Goal: Information Seeking & Learning: Learn about a topic

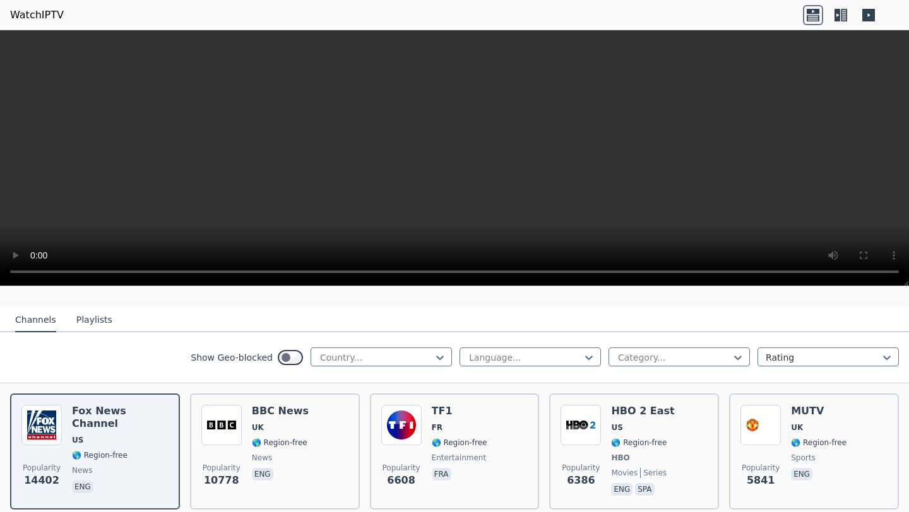
scroll to position [113, 0]
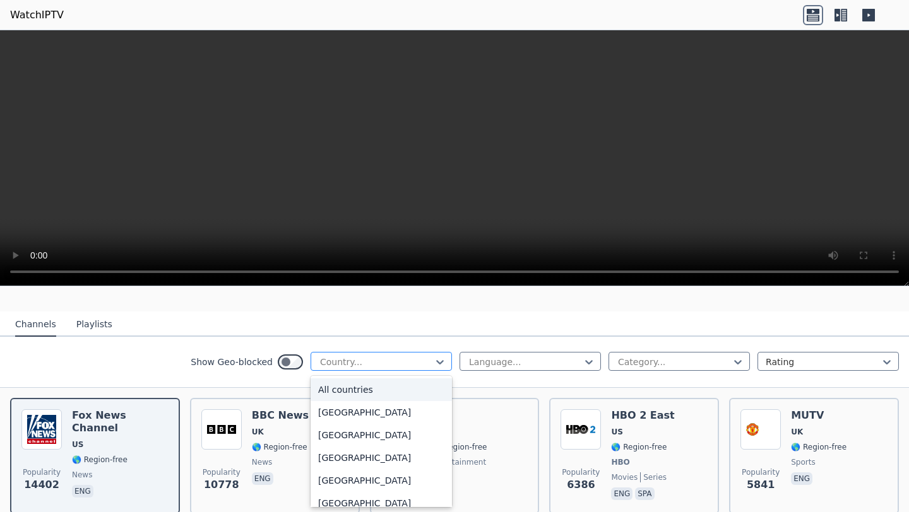
click at [360, 363] on div at bounding box center [376, 362] width 115 height 13
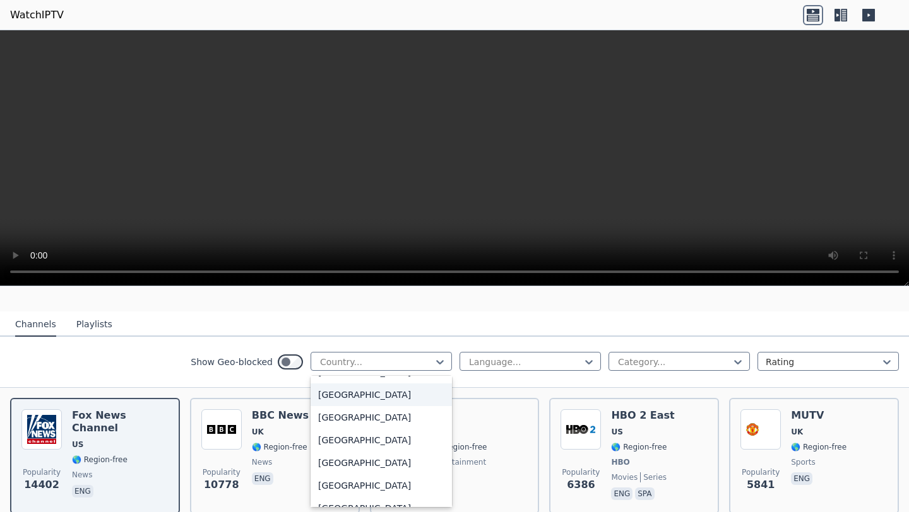
click at [367, 402] on div "[GEOGRAPHIC_DATA]" at bounding box center [380, 395] width 141 height 23
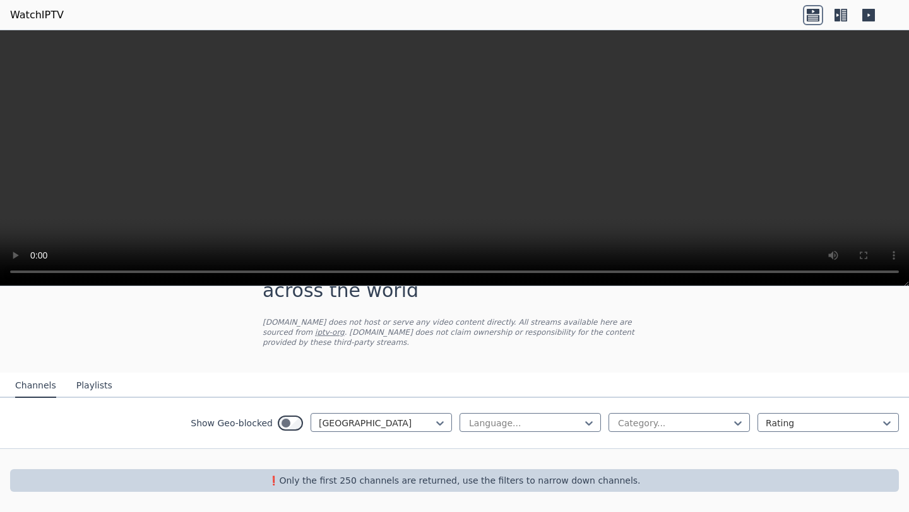
scroll to position [52, 0]
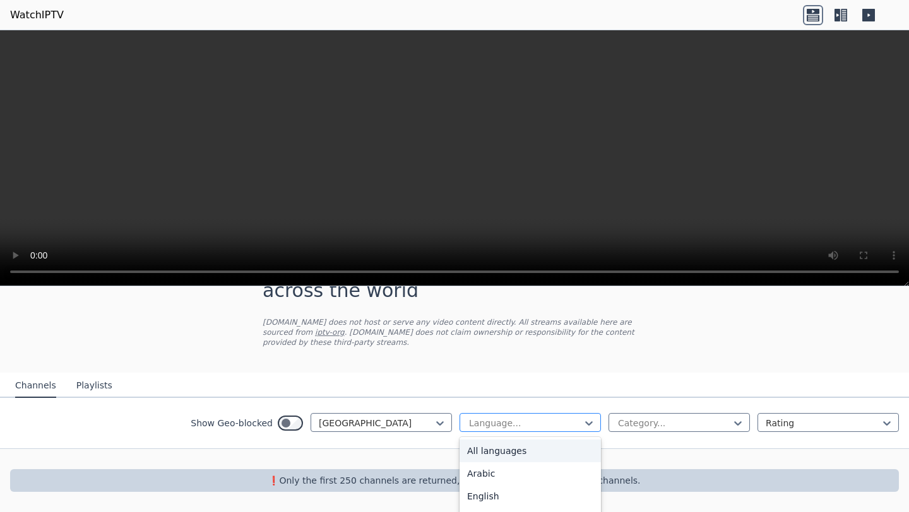
click at [529, 425] on div at bounding box center [525, 423] width 115 height 13
click at [531, 448] on div "All languages" at bounding box center [529, 451] width 141 height 23
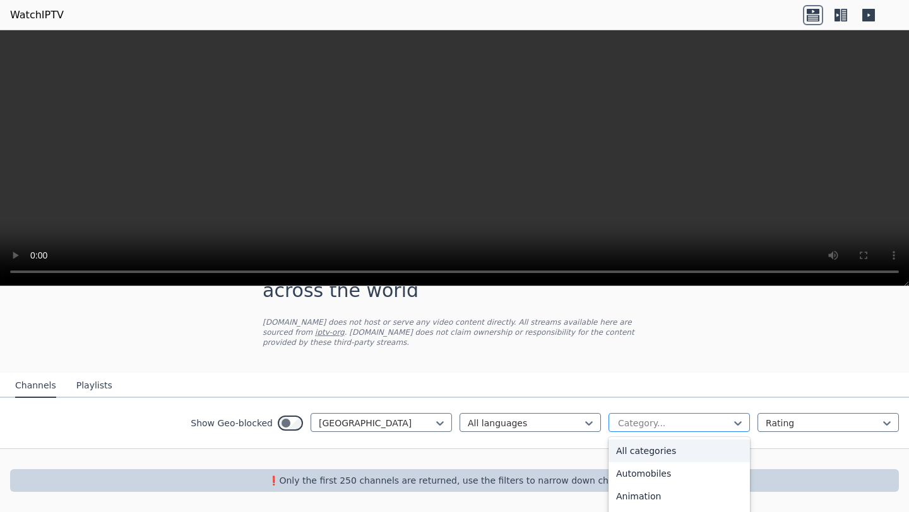
click at [618, 428] on input "text" at bounding box center [618, 423] width 3 height 13
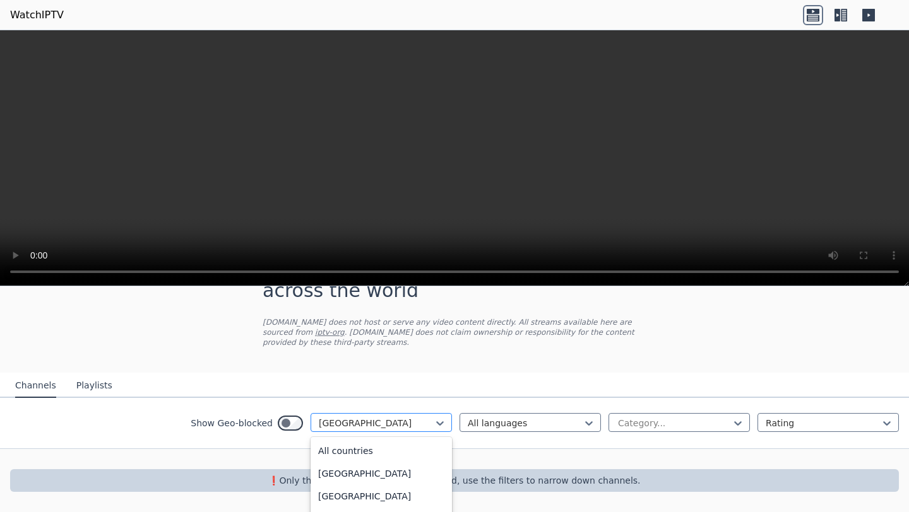
click at [410, 430] on div "[GEOGRAPHIC_DATA]" at bounding box center [380, 422] width 141 height 19
click at [287, 339] on div "WatchIPTV - Free IPTV streams from across the world [DOMAIN_NAME] does not host…" at bounding box center [454, 375] width 909 height 276
click at [285, 434] on div "Show Geo-blocked Burundi All languages Category... Rating" at bounding box center [454, 423] width 909 height 51
click at [101, 385] on button "Playlists" at bounding box center [94, 386] width 36 height 24
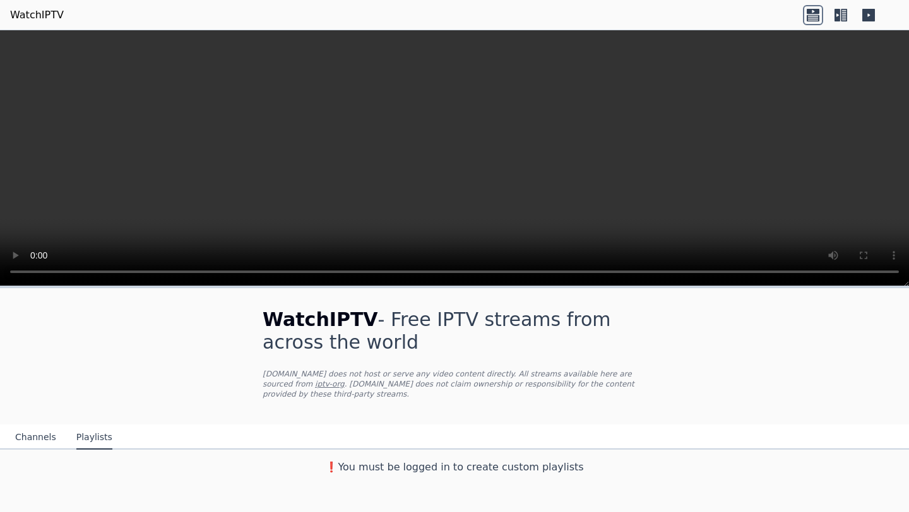
scroll to position [0, 0]
click at [32, 444] on button "Channels" at bounding box center [35, 438] width 41 height 24
